Goal: Task Accomplishment & Management: Manage account settings

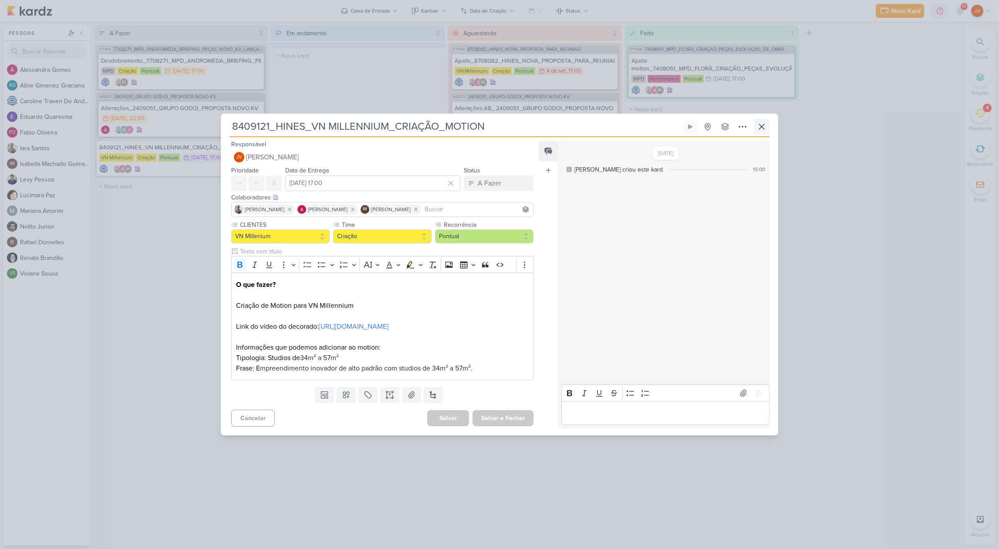
click at [761, 122] on icon at bounding box center [762, 127] width 10 height 10
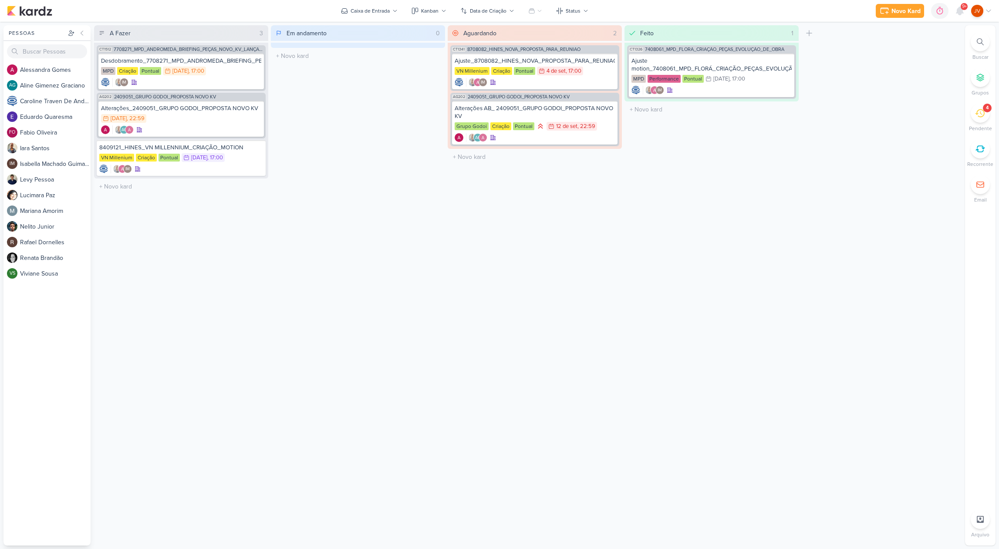
click at [985, 115] on div "4" at bounding box center [980, 113] width 19 height 19
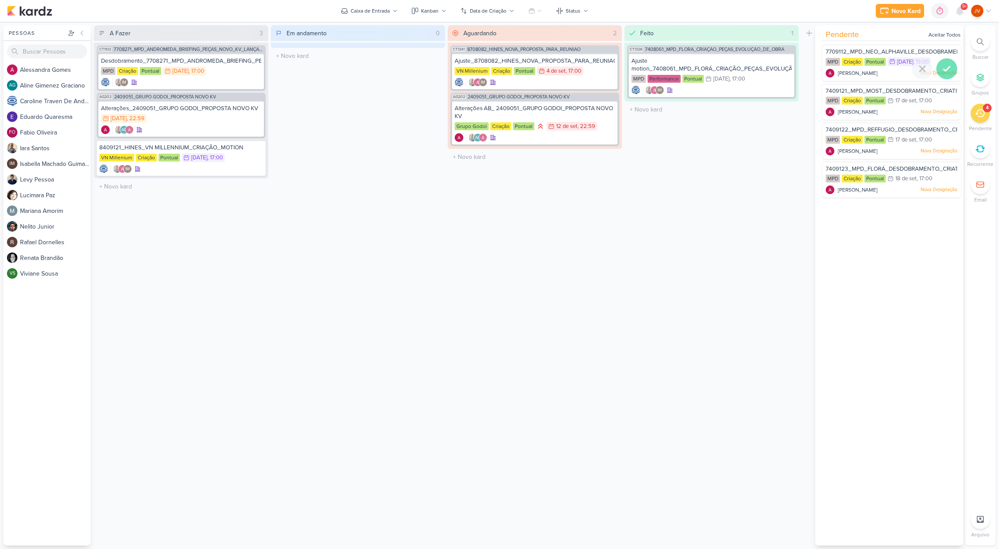
click at [948, 68] on icon at bounding box center [947, 69] width 10 height 10
click at [944, 68] on icon at bounding box center [947, 69] width 6 height 4
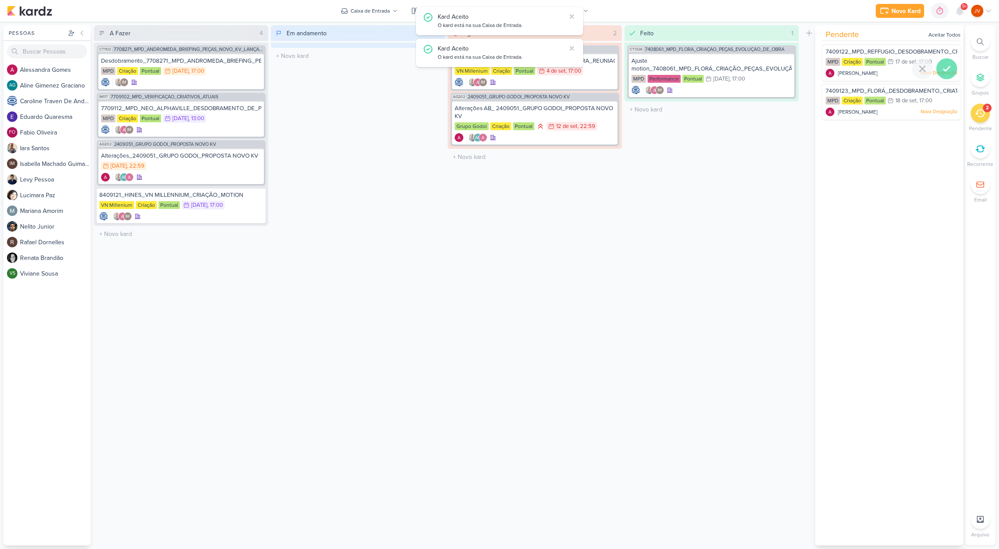
click at [945, 70] on icon at bounding box center [947, 69] width 10 height 10
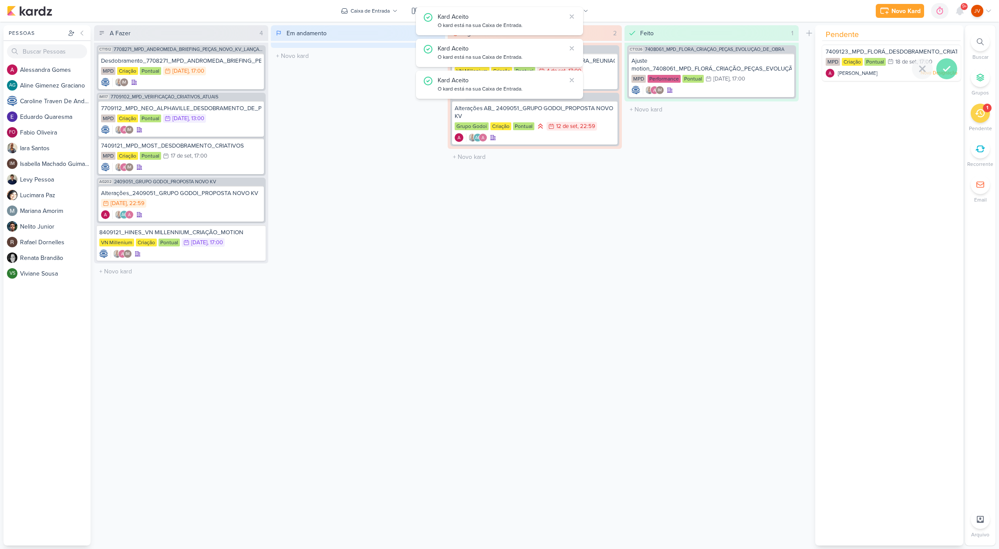
click at [944, 69] on icon at bounding box center [947, 69] width 6 height 4
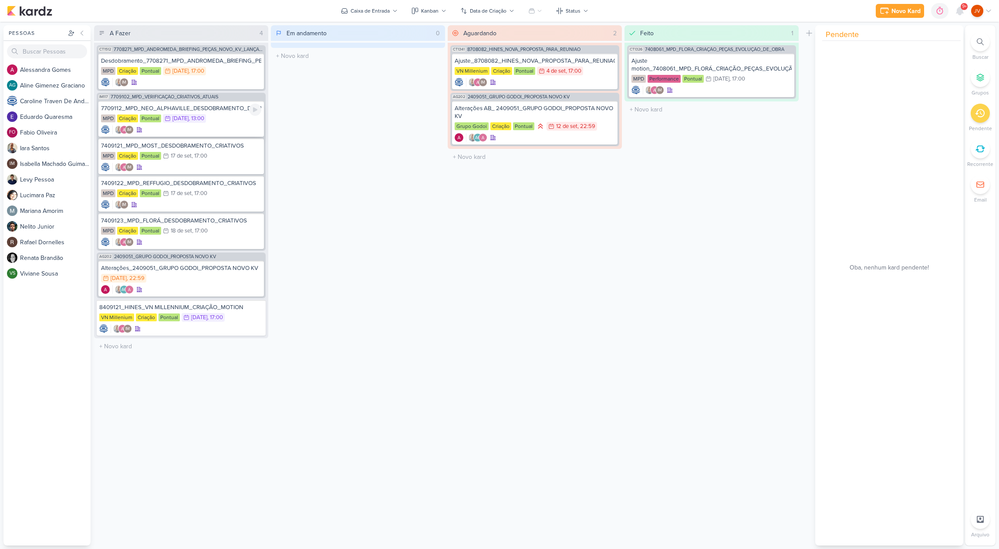
click at [227, 113] on div "7709112_MPD_NEO_ALPHAVILLE_DESDOBRAMENTO_DE_PEÇAS MPD Criação Pontual 16/9 [DAT…" at bounding box center [181, 119] width 166 height 36
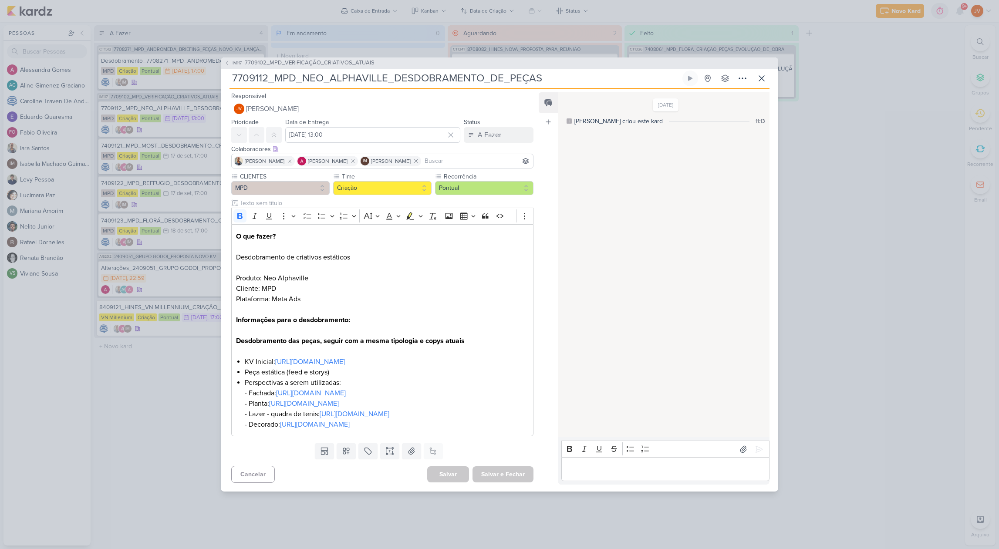
click at [162, 392] on div "IM117 7709102_MPD_VERIFICAÇÃO_CRIATIVOS_ATUAIS 7709112_MPD_NEO_ALPHAVILLE_DESDO…" at bounding box center [499, 274] width 999 height 549
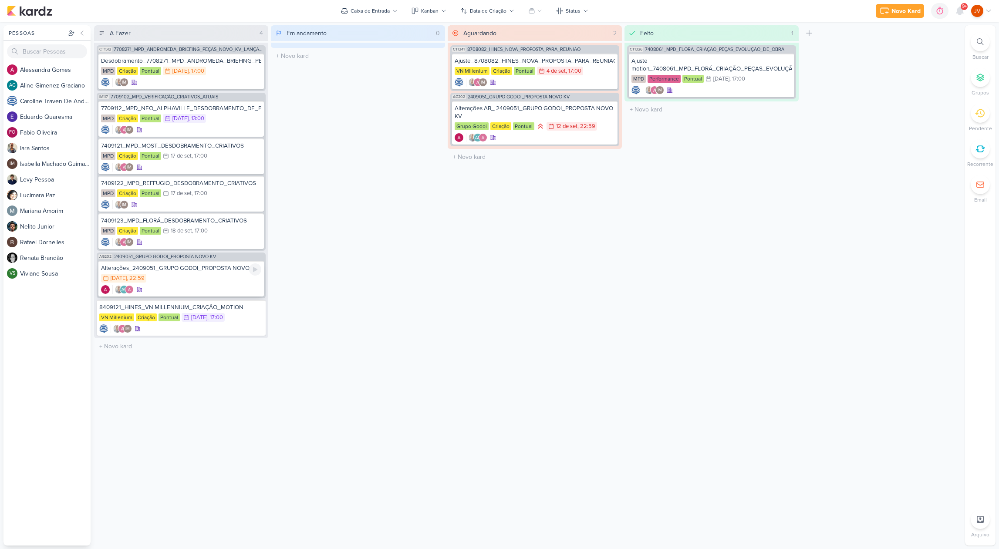
click at [204, 276] on div "15/9 [DATE] 22:59" at bounding box center [181, 279] width 160 height 10
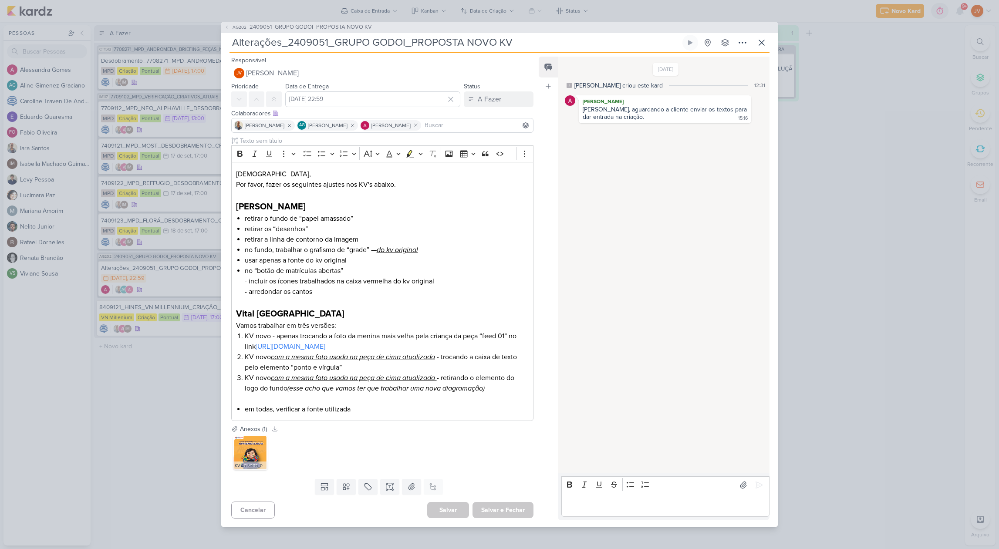
click at [167, 396] on div "AG202 2409051_GRUPO GODOI_PROPOSTA NOVO KV Alterações_2409051_GRUPO GODOI_PROPO…" at bounding box center [499, 274] width 999 height 549
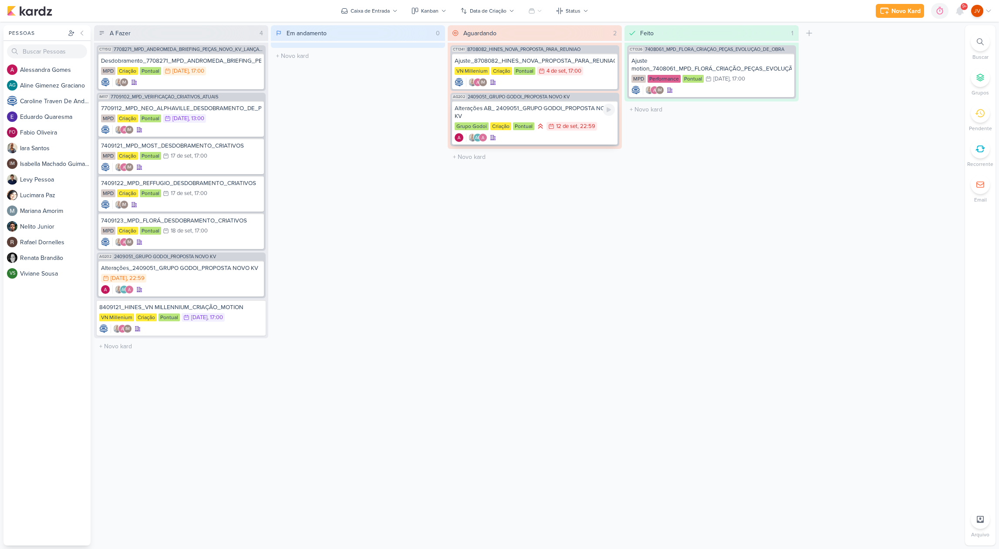
click at [569, 110] on div "Alterações AB_ 2409051_GRUPO GODOI_PROPOSTA NOVO KV" at bounding box center [535, 113] width 160 height 16
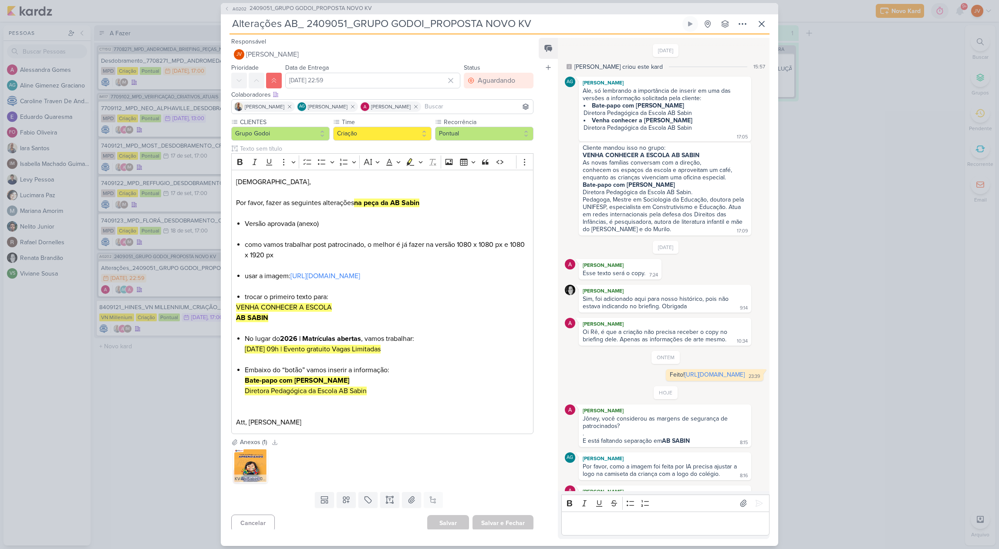
scroll to position [165, 0]
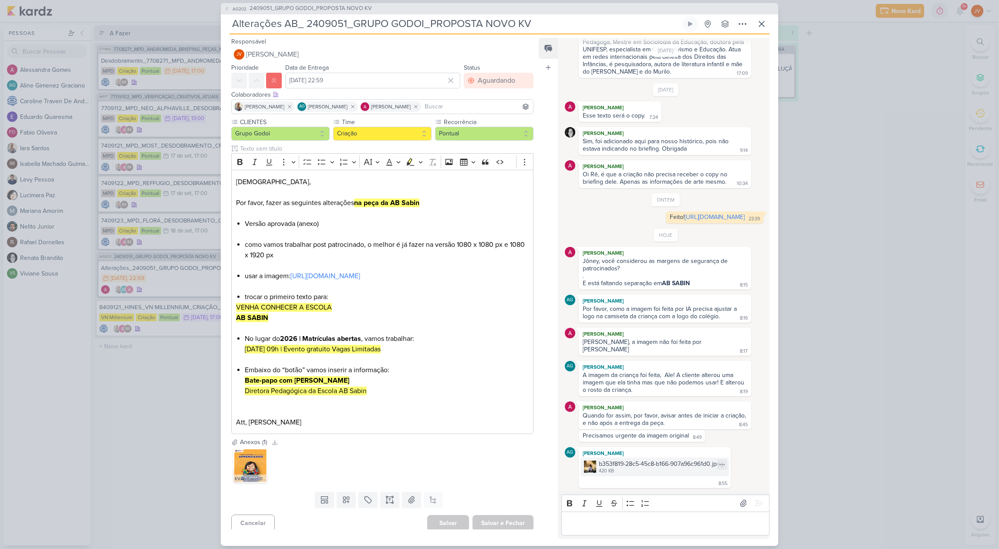
click at [589, 465] on img at bounding box center [590, 467] width 12 height 12
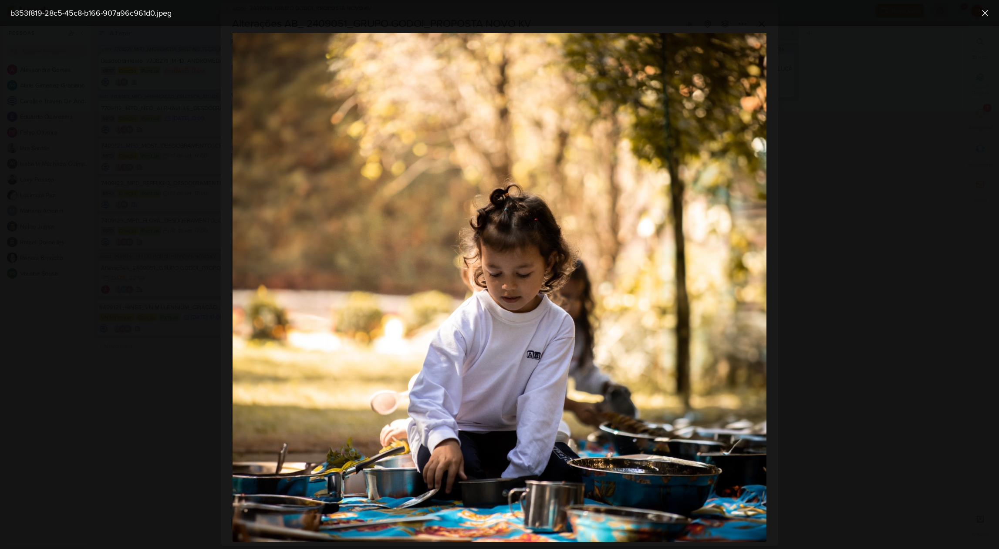
drag, startPoint x: 123, startPoint y: 124, endPoint x: 91, endPoint y: 74, distance: 59.0
click at [119, 119] on div at bounding box center [499, 287] width 999 height 523
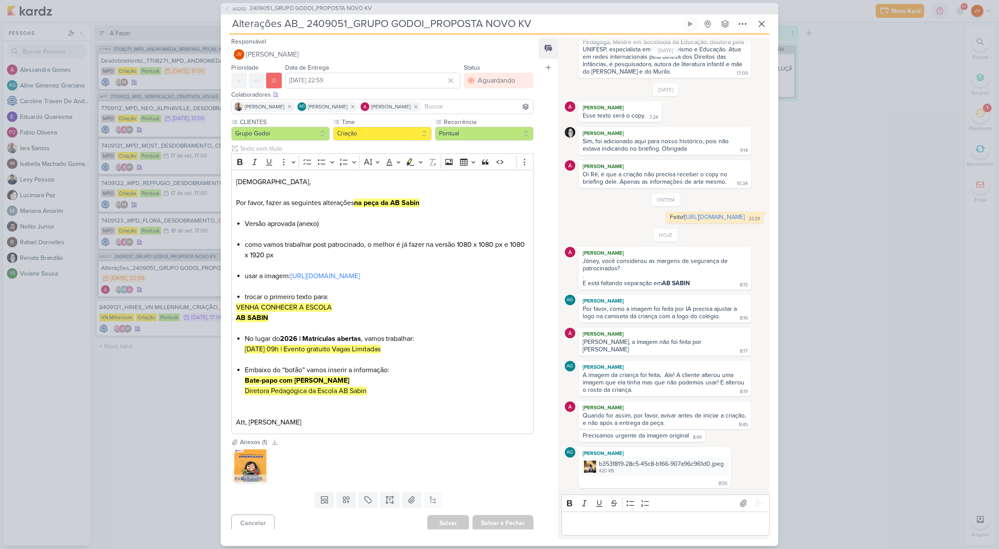
click at [585, 525] on p "Editor editing area: main" at bounding box center [665, 523] width 199 height 10
drag, startPoint x: 673, startPoint y: 522, endPoint x: 556, endPoint y: 521, distance: 117.2
click at [557, 521] on div "Feed Atrelar email Solte o email para atrelar ao kard [DATE] [PERSON_NAME] crio…" at bounding box center [654, 288] width 231 height 501
click at [580, 521] on p "Editor editing area: main" at bounding box center [665, 523] width 199 height 10
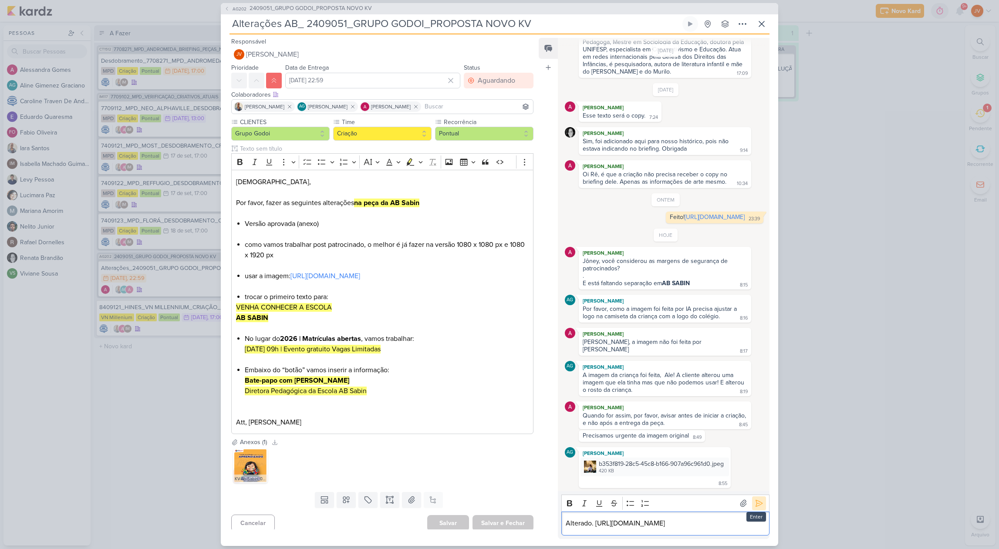
click at [757, 499] on icon at bounding box center [759, 503] width 9 height 9
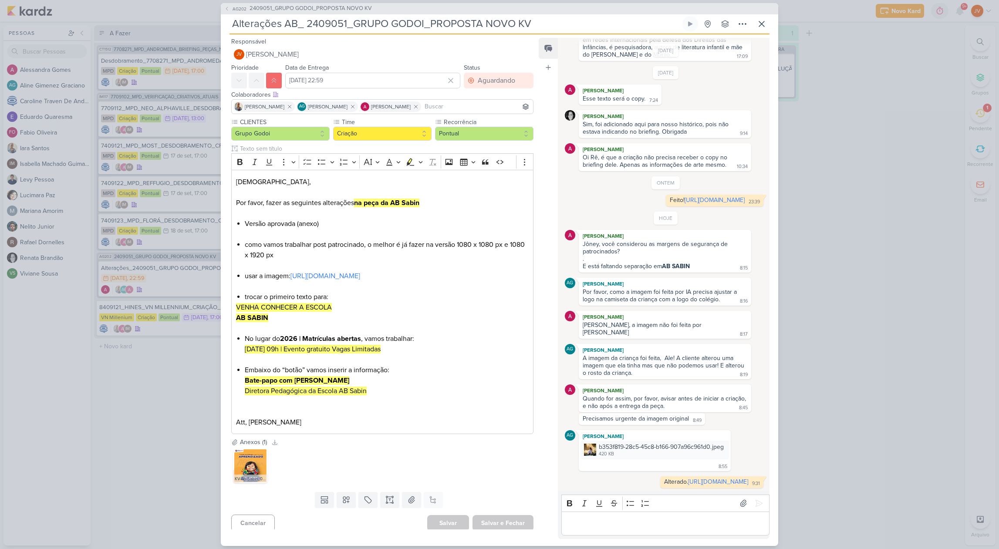
click at [142, 435] on div "AG202 2409051_GRUPO GODOI_PROPOSTA NOVO KV Alterações AB_ 2409051_GRUPO GODOI_P…" at bounding box center [499, 274] width 999 height 549
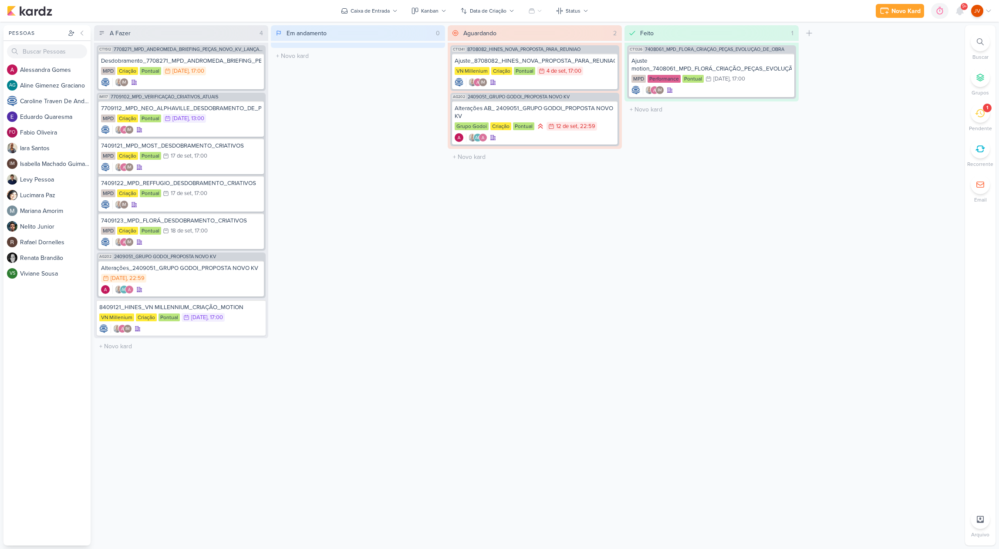
click at [980, 112] on icon at bounding box center [980, 113] width 10 height 10
click at [947, 78] on icon at bounding box center [947, 75] width 10 height 10
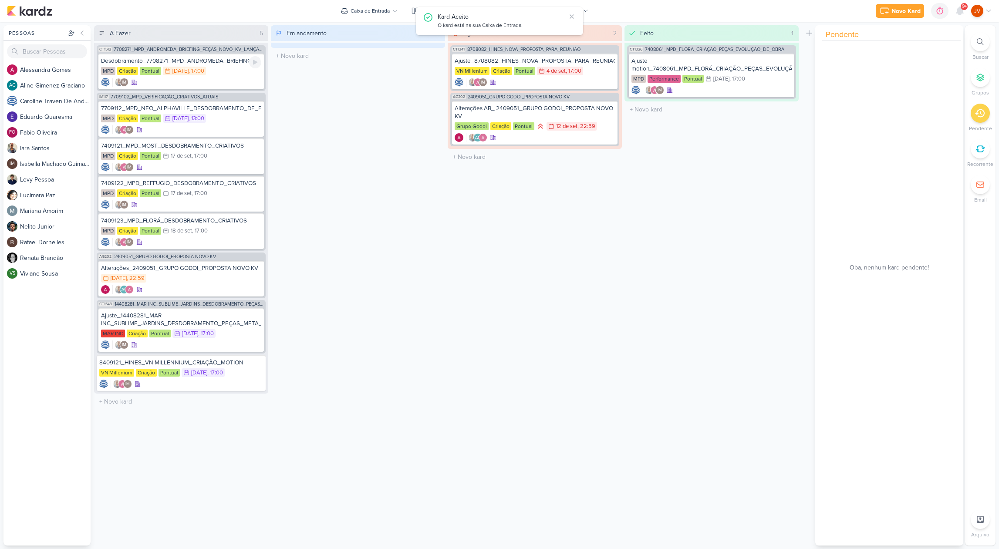
click at [225, 61] on div "Desdobramento_7708271_MPD_ANDROMEDA_BRIEFING_PEÇAS_NOVO_KV_LANÇAMENTO" at bounding box center [181, 61] width 160 height 8
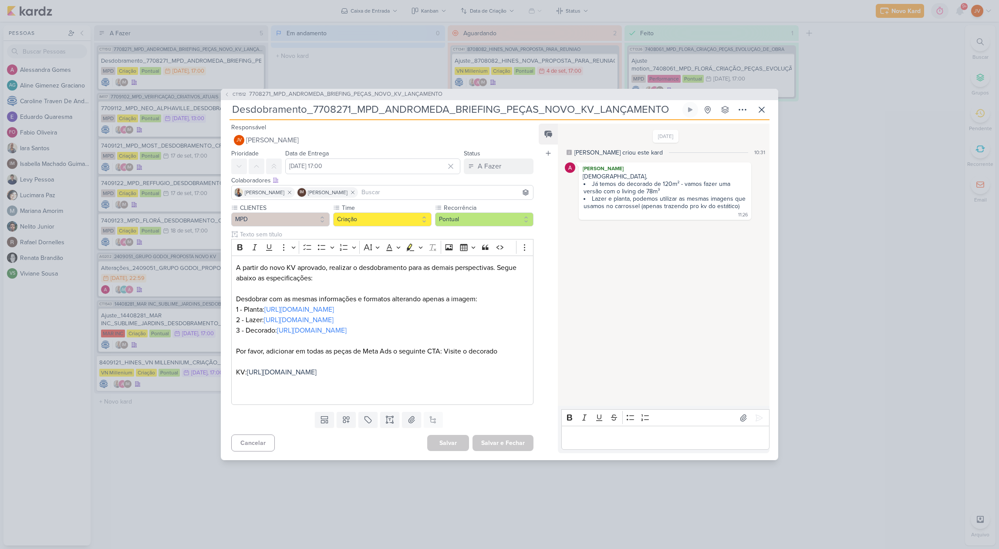
click at [175, 477] on div "CT1512 7708271_MPD_ANDROMEDA_BRIEFING_PEÇAS_NOVO_KV_LANÇAMENTO Desdobramento_77…" at bounding box center [499, 274] width 999 height 549
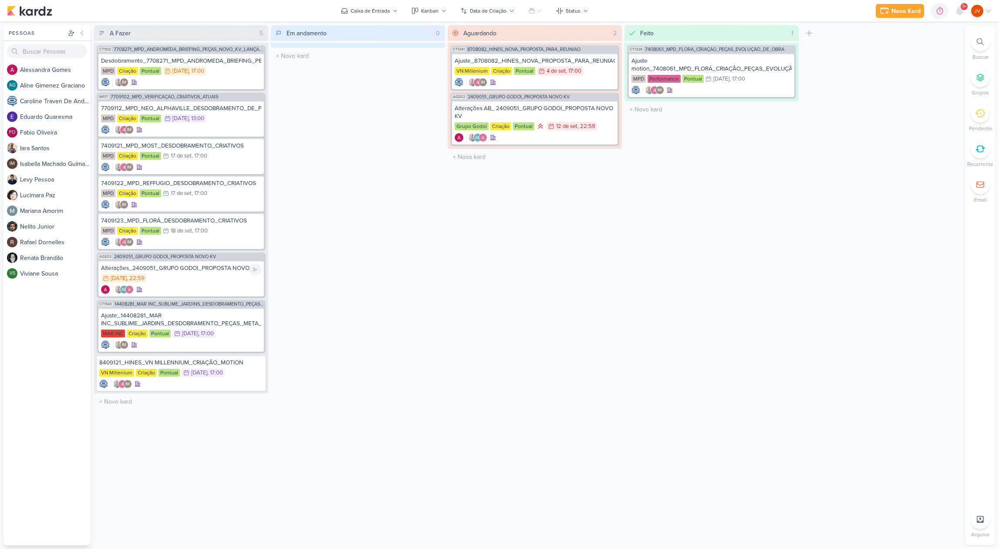
click at [203, 279] on div "15/9 [DATE] 22:59" at bounding box center [181, 279] width 160 height 10
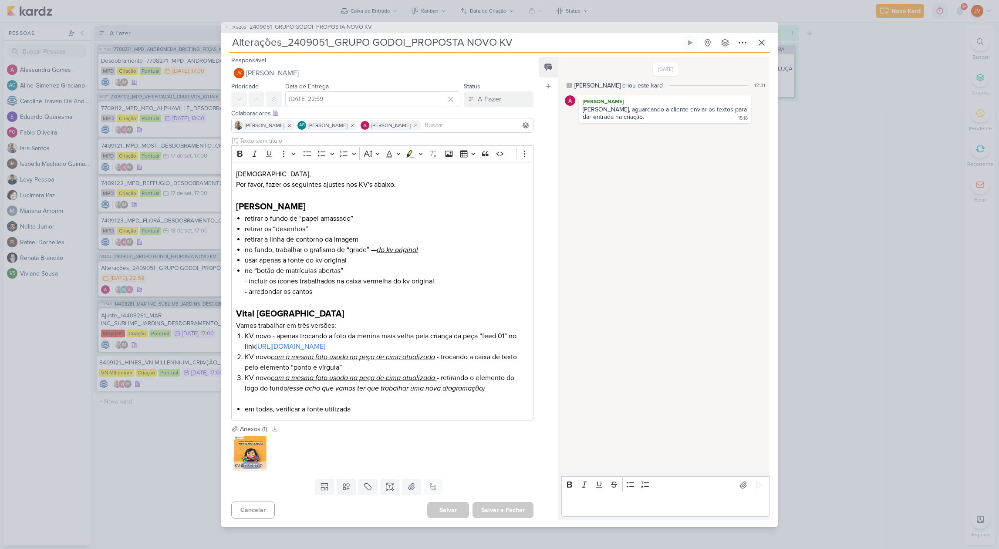
click at [196, 276] on div "AG202 2409051_GRUPO GODOI_PROPOSTA NOVO KV Alterações_2409051_GRUPO GODOI_PROPO…" at bounding box center [499, 274] width 999 height 549
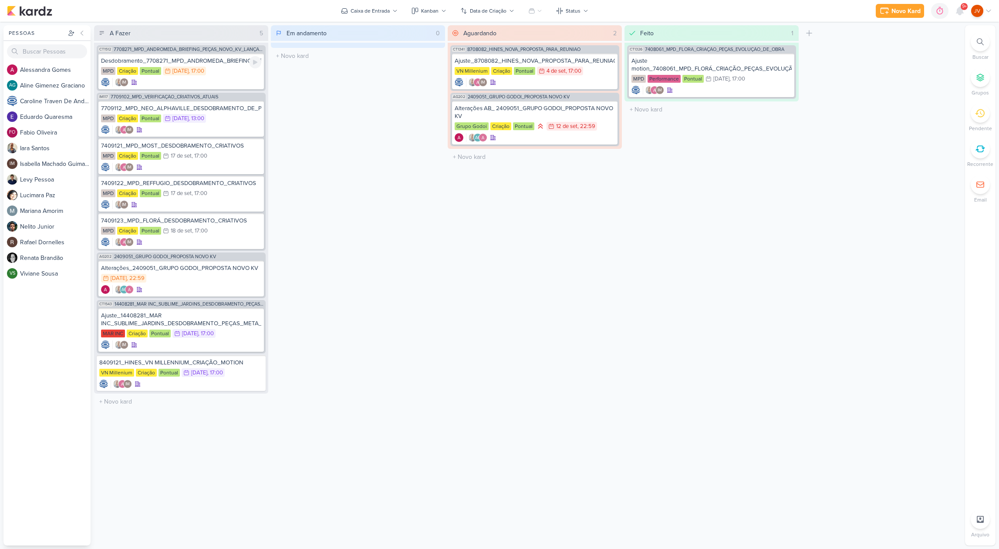
click at [219, 65] on div "Desdobramento_7708271_MPD_ANDROMEDA_BRIEFING_PEÇAS_NOVO_KV_LANÇAMENTO MPD Criaç…" at bounding box center [181, 72] width 166 height 36
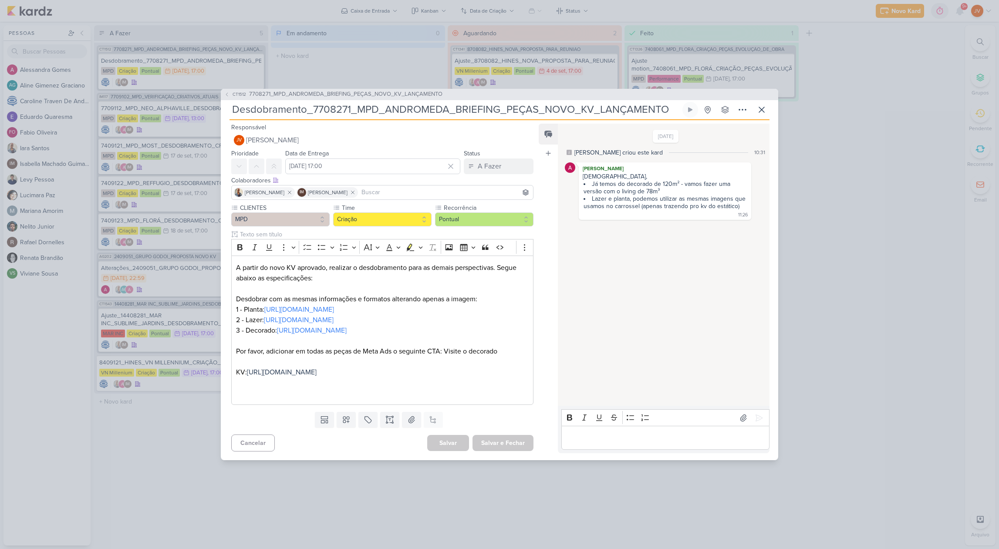
click at [619, 328] on div "[DATE] [PERSON_NAME] criou este kard 10:31 [PERSON_NAME] Jôney, Já temos do dec…" at bounding box center [663, 265] width 211 height 281
drag, startPoint x: 762, startPoint y: 107, endPoint x: 768, endPoint y: 110, distance: 7.0
click at [761, 107] on icon at bounding box center [762, 110] width 10 height 10
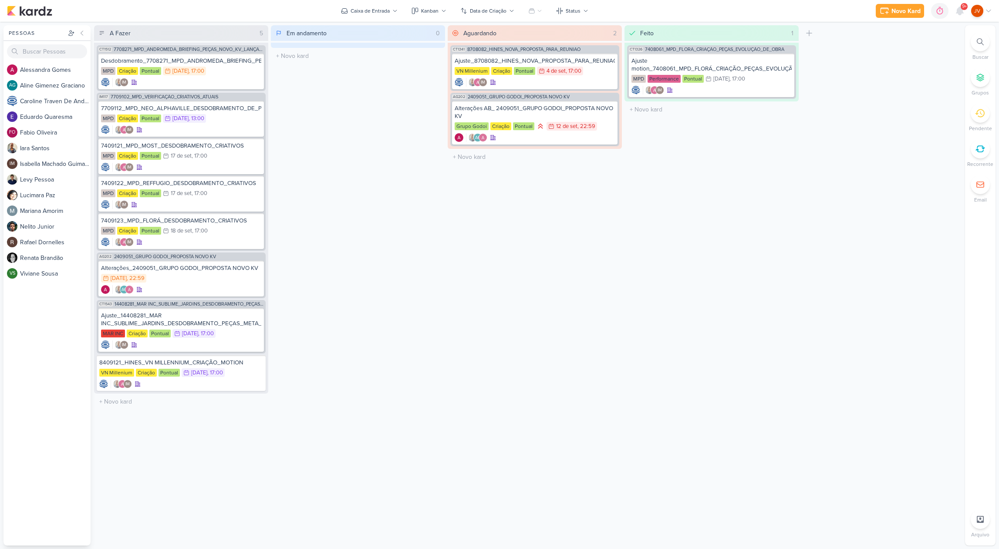
click at [373, 242] on div "Em andamento 0 Mover Para Esquerda Mover Para Direita [GEOGRAPHIC_DATA] O títul…" at bounding box center [358, 285] width 174 height 521
click at [233, 64] on div "Desdobramento_7708271_MPD_ANDROMEDA_BRIEFING_PEÇAS_NOVO_KV_LANÇAMENTO MPD Criaç…" at bounding box center [181, 72] width 166 height 36
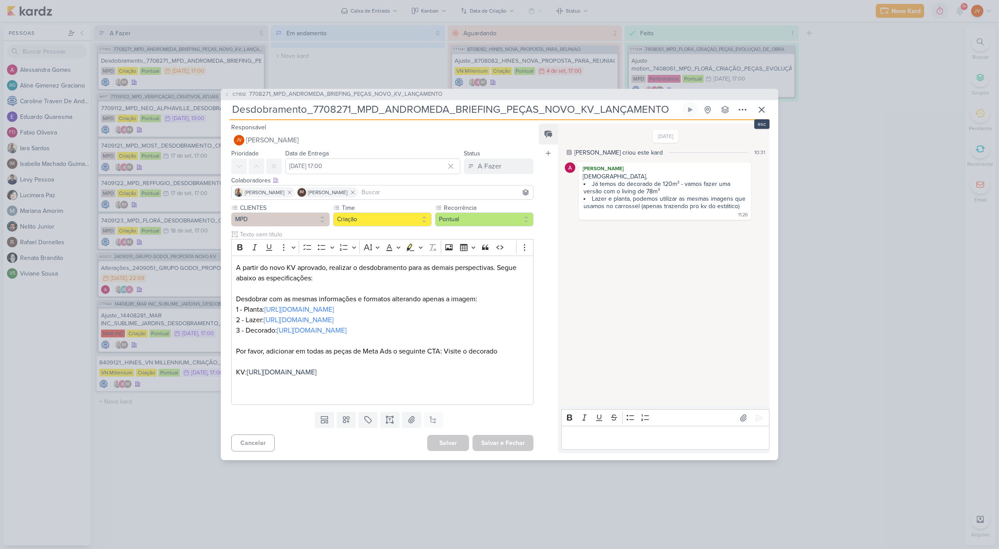
drag, startPoint x: 763, startPoint y: 102, endPoint x: 769, endPoint y: 100, distance: 6.2
click at [764, 105] on icon at bounding box center [762, 110] width 10 height 10
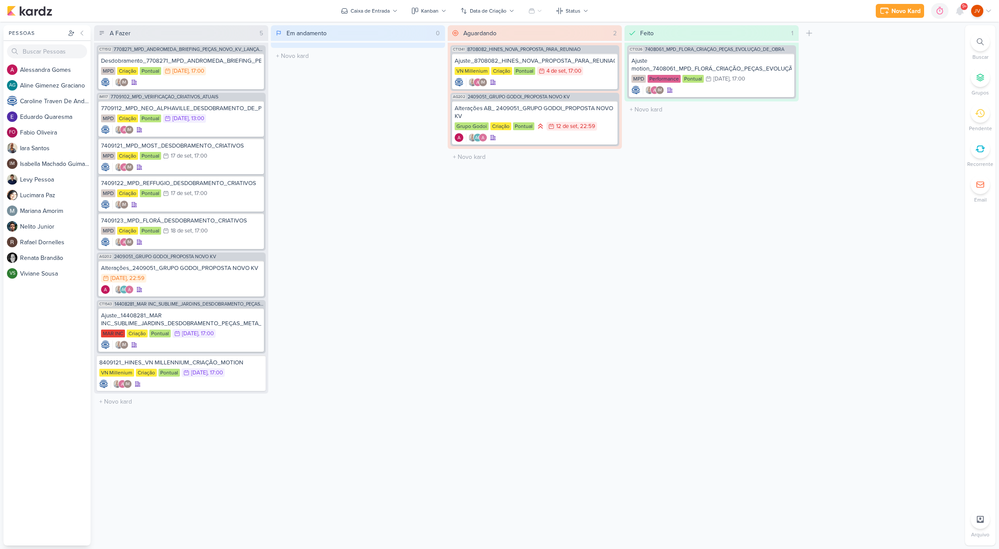
click at [968, 8] on div "Novo Kard Ctrl + k 0h0m Sessão desligada... Hoje 0h0m Semana 0h0m Mês 0h0m Nenh…" at bounding box center [934, 11] width 116 height 16
click at [962, 10] on div "9+" at bounding box center [960, 11] width 16 height 16
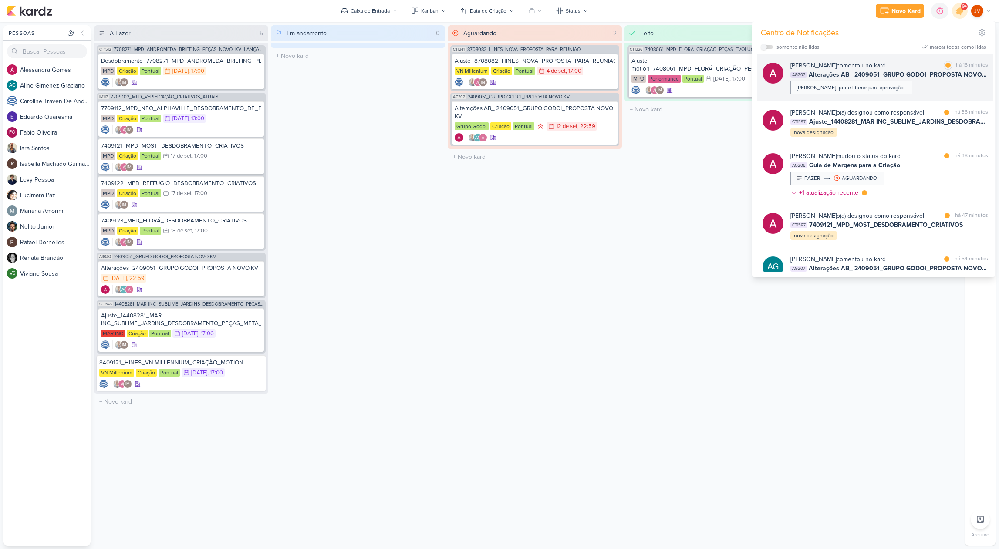
click at [888, 79] on div "[PERSON_NAME] comentou no kard marcar como lida há 16 minutos AG207 Alterações …" at bounding box center [890, 77] width 198 height 33
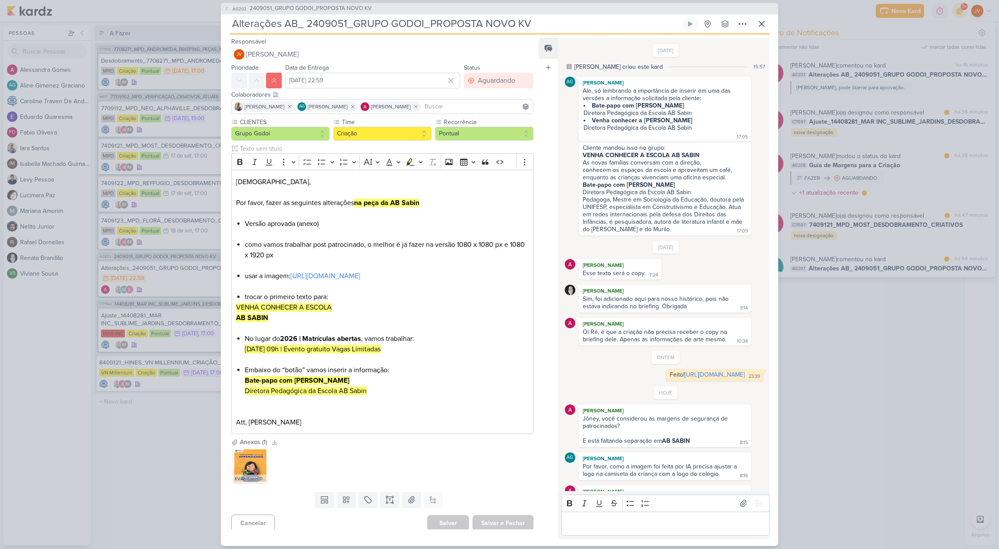
scroll to position [223, 0]
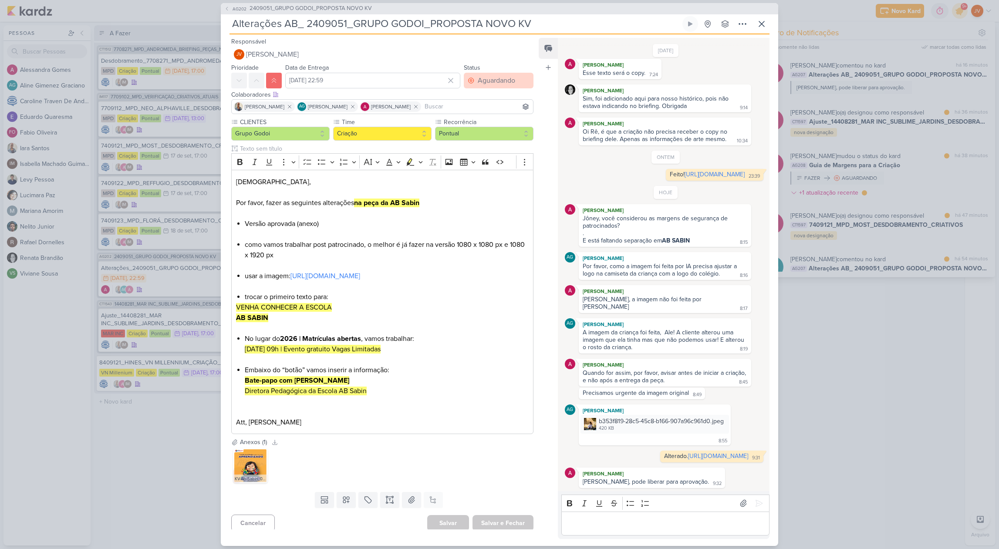
click at [505, 82] on div "Aguardando" at bounding box center [496, 80] width 37 height 10
drag, startPoint x: 479, startPoint y: 142, endPoint x: 472, endPoint y: 146, distance: 7.4
click at [478, 142] on div "Feito" at bounding box center [480, 143] width 14 height 9
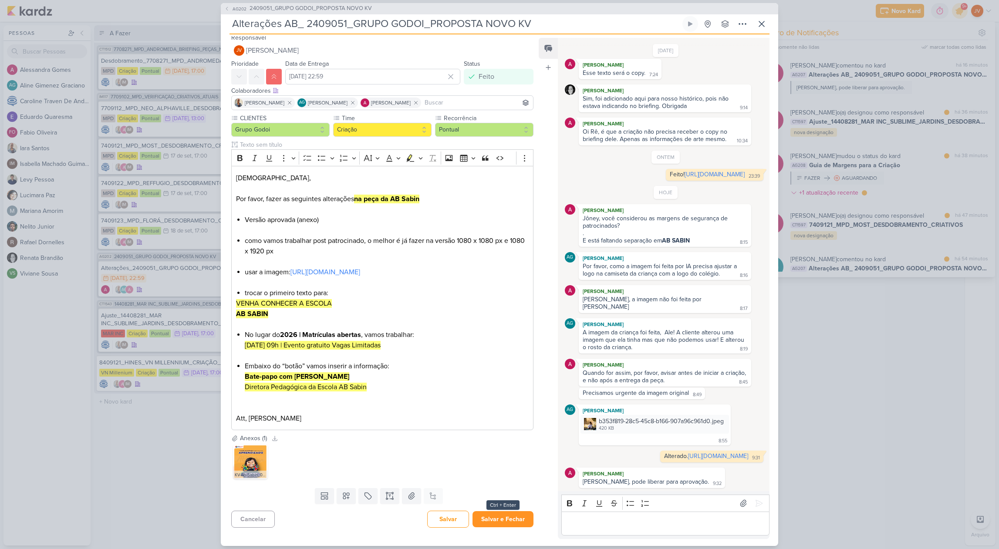
click at [497, 520] on button "Salvar e Fechar" at bounding box center [503, 519] width 61 height 16
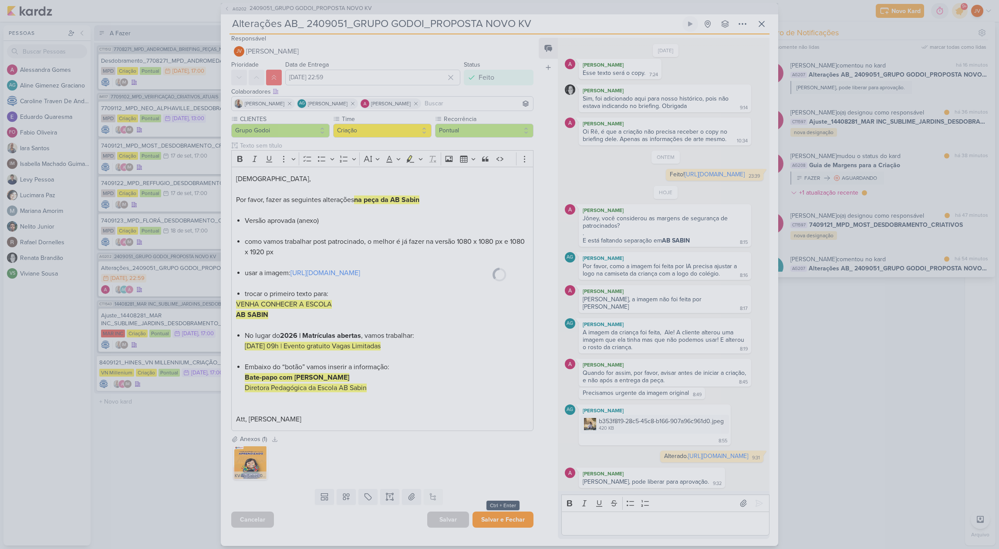
scroll to position [14, 0]
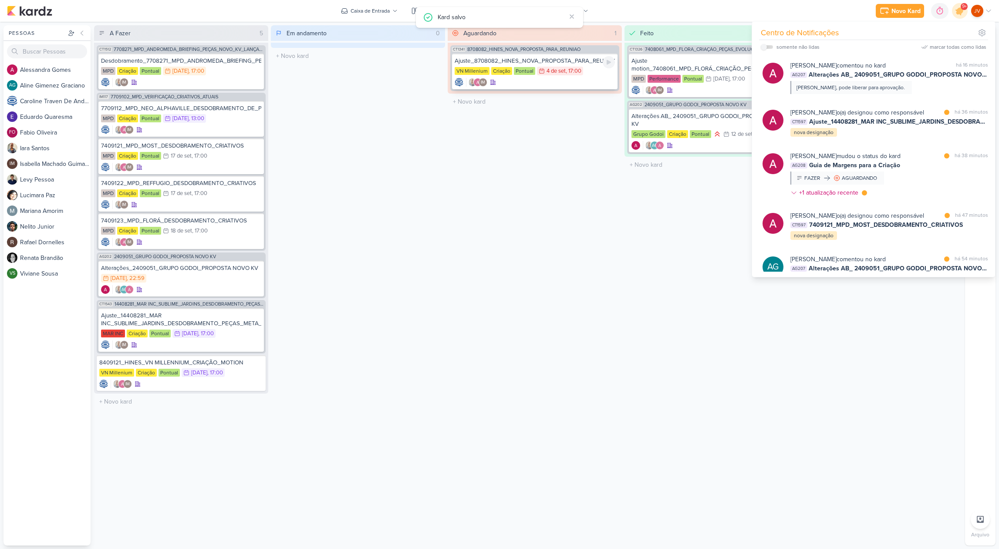
click at [592, 61] on div "Ajuste_8708082_HINES_NOVA_PROPOSTA_PARA_REUNIAO" at bounding box center [535, 61] width 160 height 8
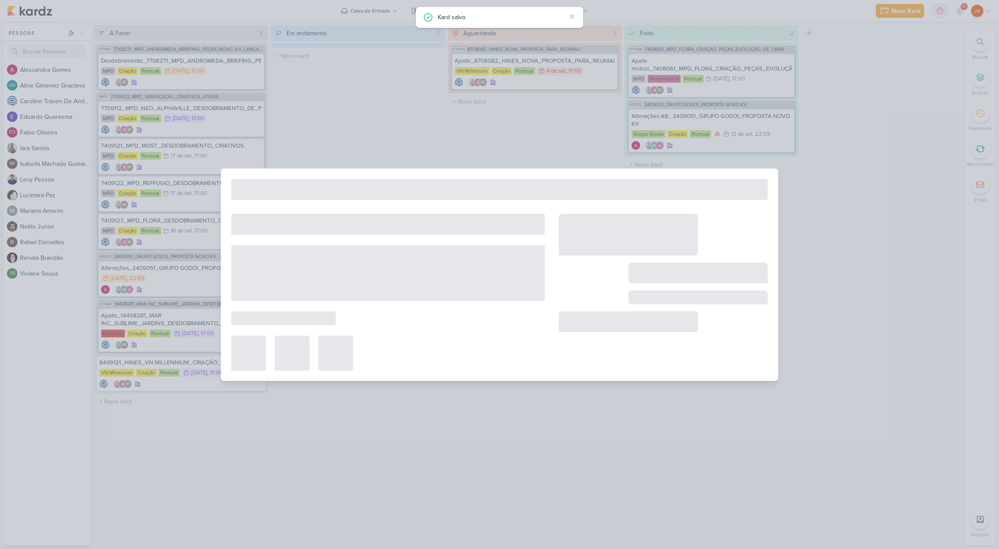
type input "Ajuste_8708082_HINES_NOVA_PROPOSTA_PARA_REUNIAO"
type input "[DATE] 17:00"
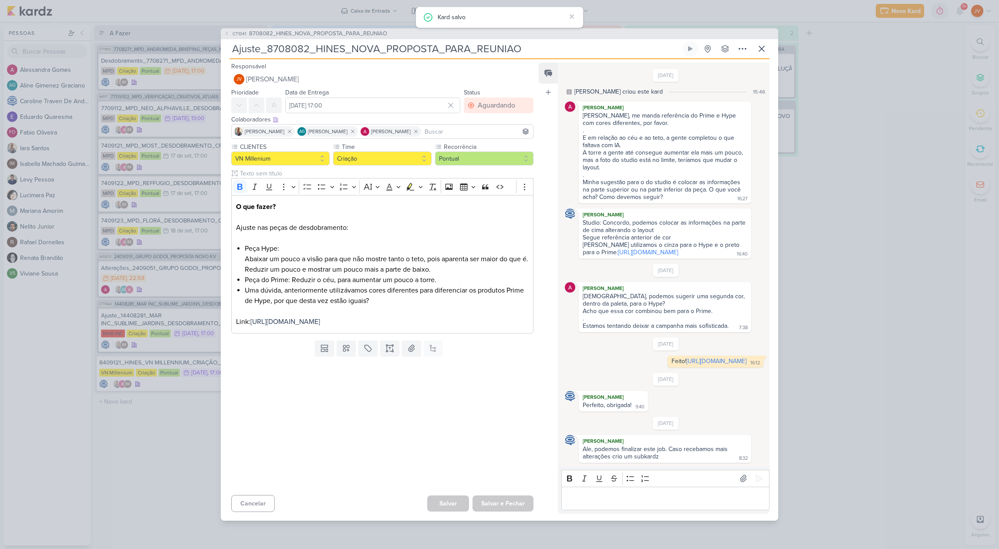
scroll to position [0, 0]
click at [500, 100] on div "Aguardando" at bounding box center [496, 105] width 37 height 10
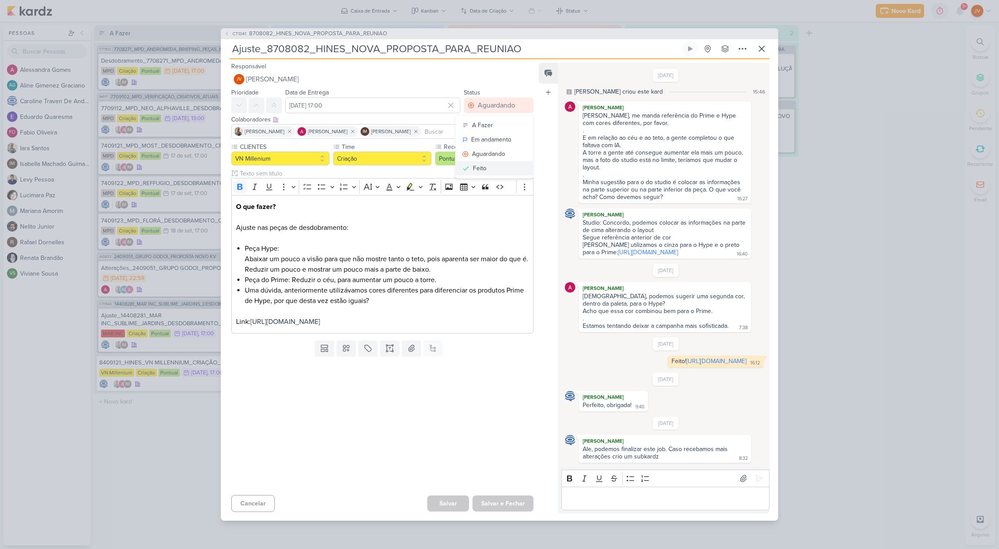
click at [486, 161] on button "Feito" at bounding box center [495, 168] width 78 height 14
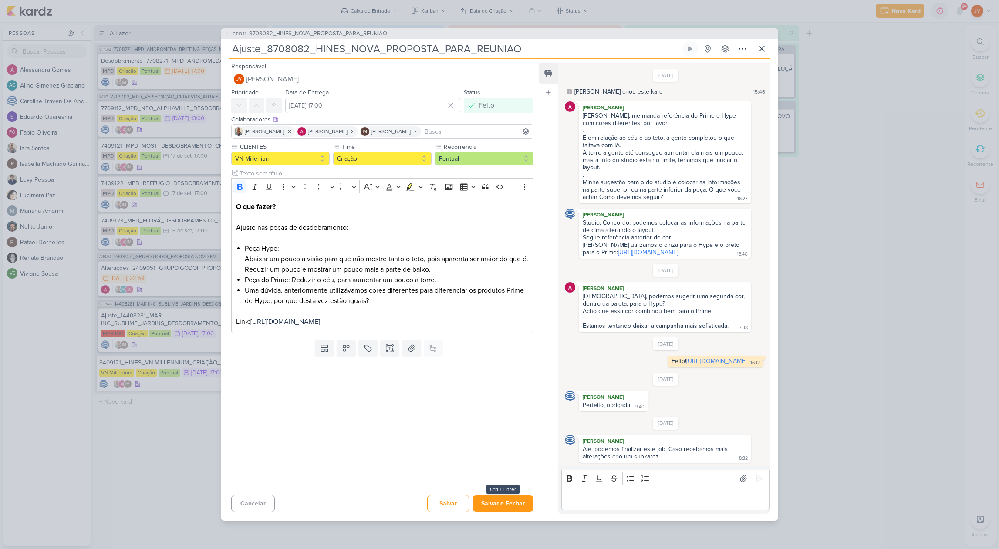
click at [507, 512] on button "Salvar e Fechar" at bounding box center [503, 504] width 61 height 16
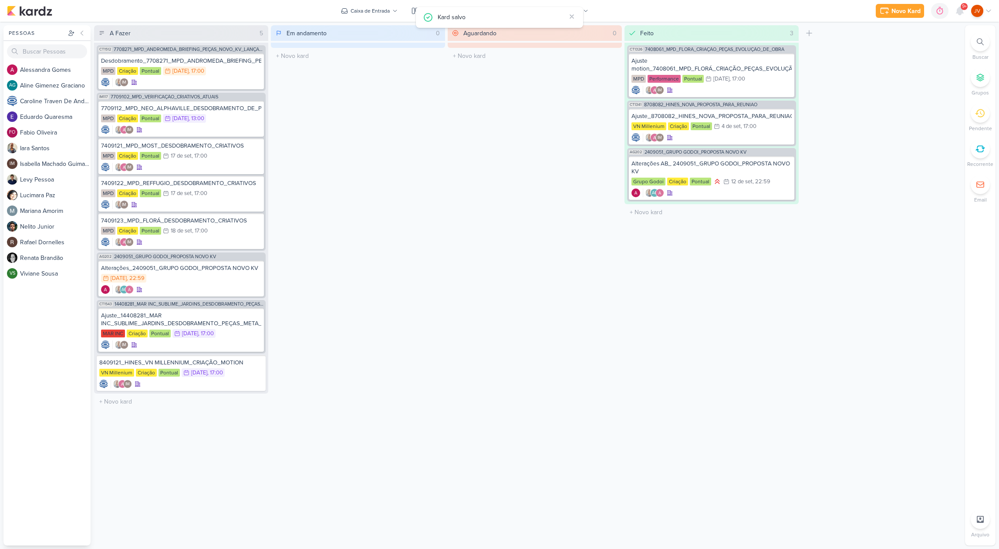
click at [501, 270] on div "Aguardando 0 Mover Para Esquerda Mover Para Direita [GEOGRAPHIC_DATA] O título …" at bounding box center [535, 285] width 174 height 521
click at [231, 61] on div "Desdobramento_7708271_MPD_ANDROMEDA_BRIEFING_PEÇAS_NOVO_KV_LANÇAMENTO" at bounding box center [181, 61] width 160 height 8
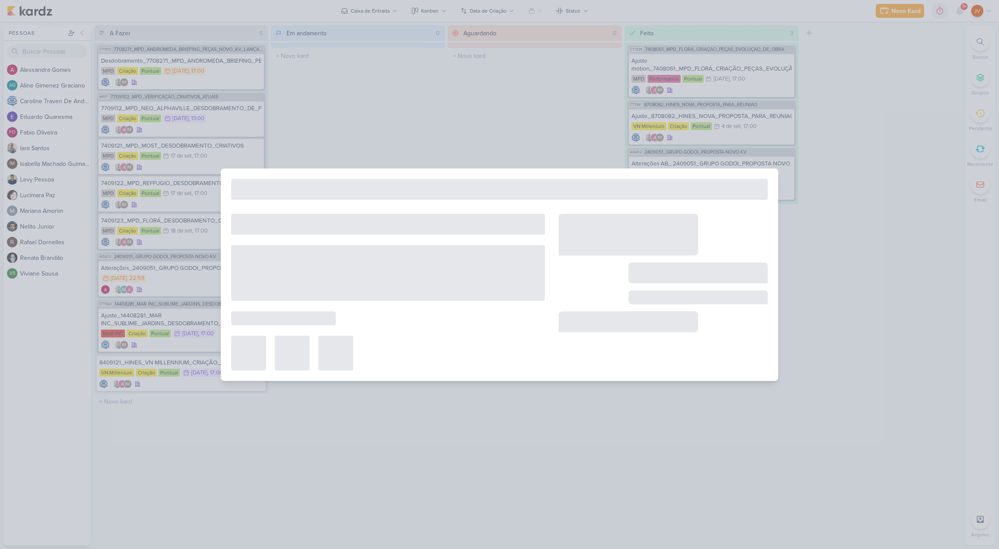
type input "Desdobramento_7708271_MPD_ANDROMEDA_BRIEFING_PEÇAS_NOVO_KV_LANÇAMENTO"
type input "[DATE] 17:00"
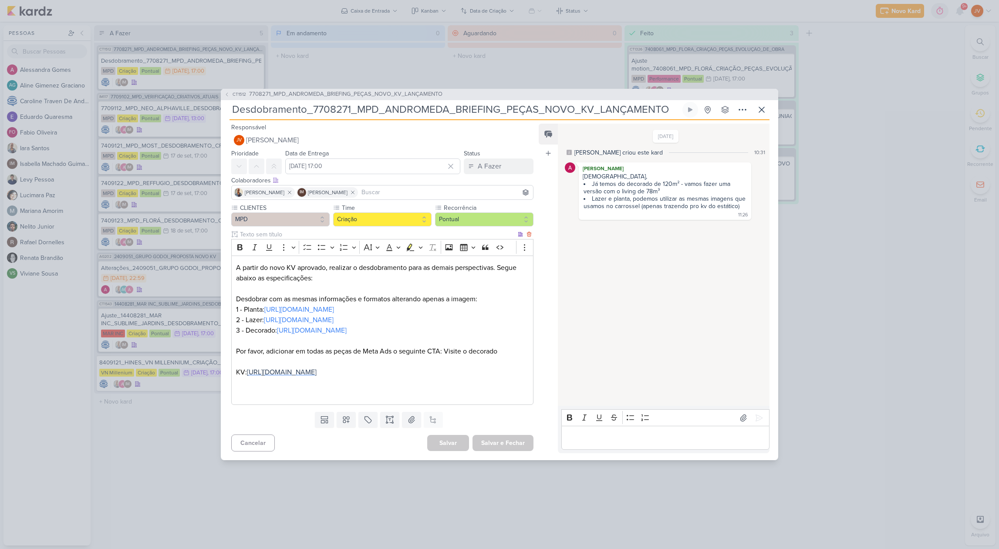
click at [313, 368] on span "[URL][DOMAIN_NAME]" at bounding box center [282, 372] width 70 height 9
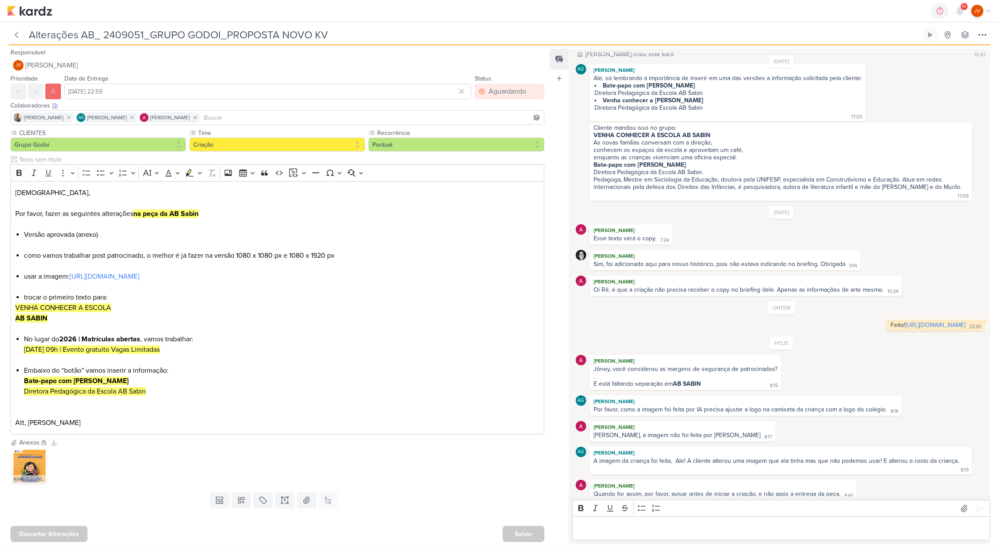
scroll to position [82, 0]
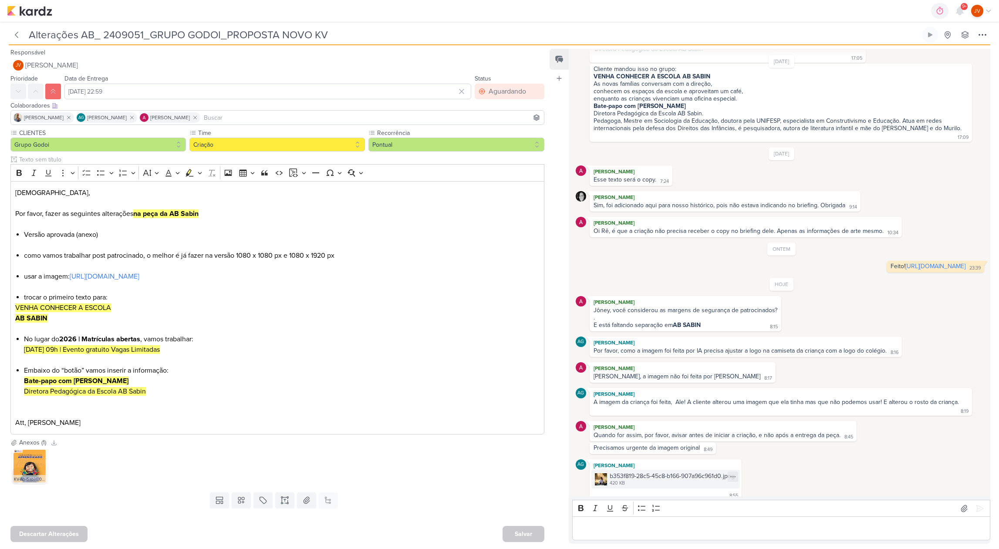
click at [602, 474] on img at bounding box center [601, 480] width 12 height 12
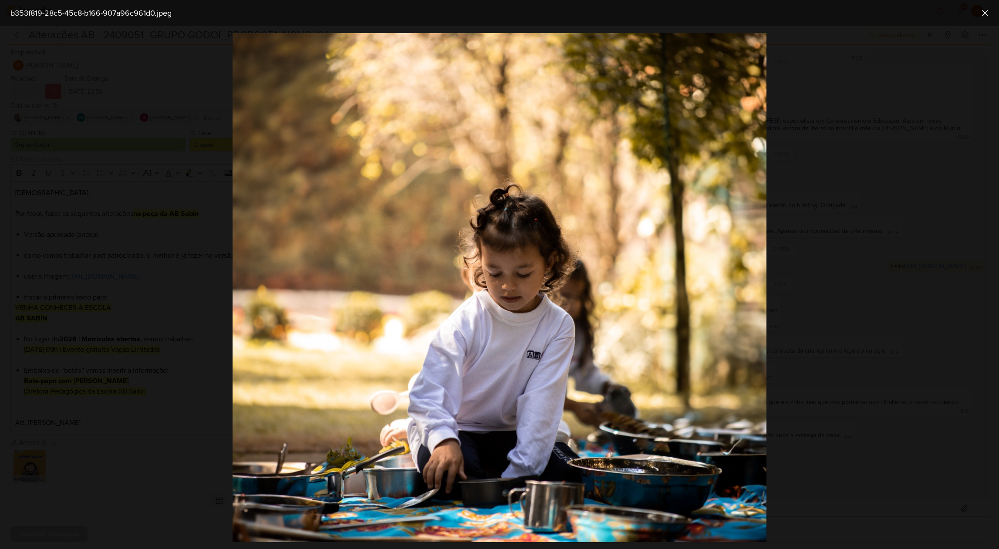
scroll to position [125, 0]
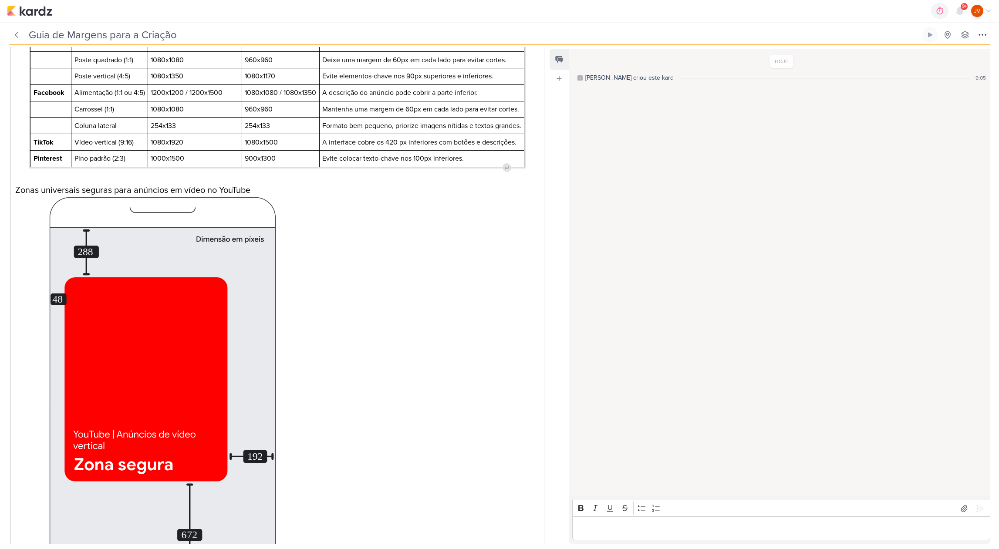
scroll to position [93, 0]
